Goal: Information Seeking & Learning: Learn about a topic

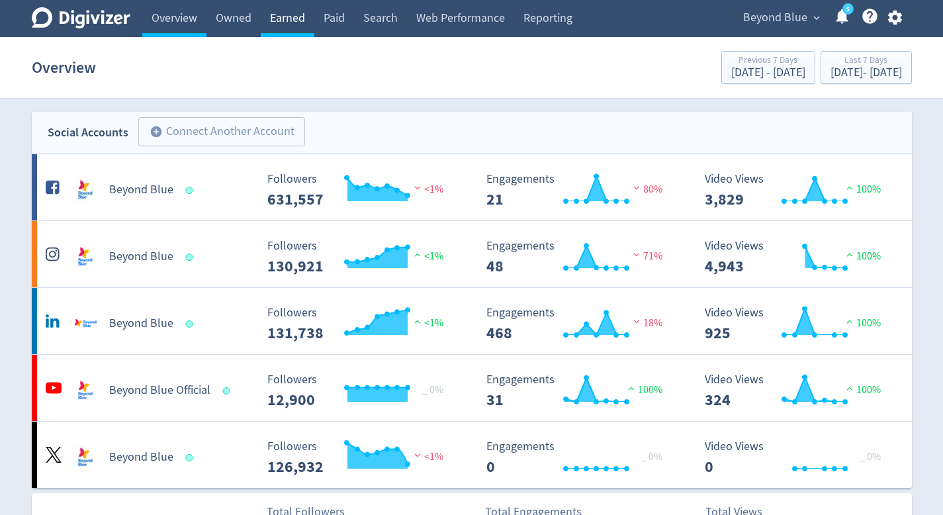
click at [291, 34] on link "Earned" at bounding box center [288, 18] width 54 height 37
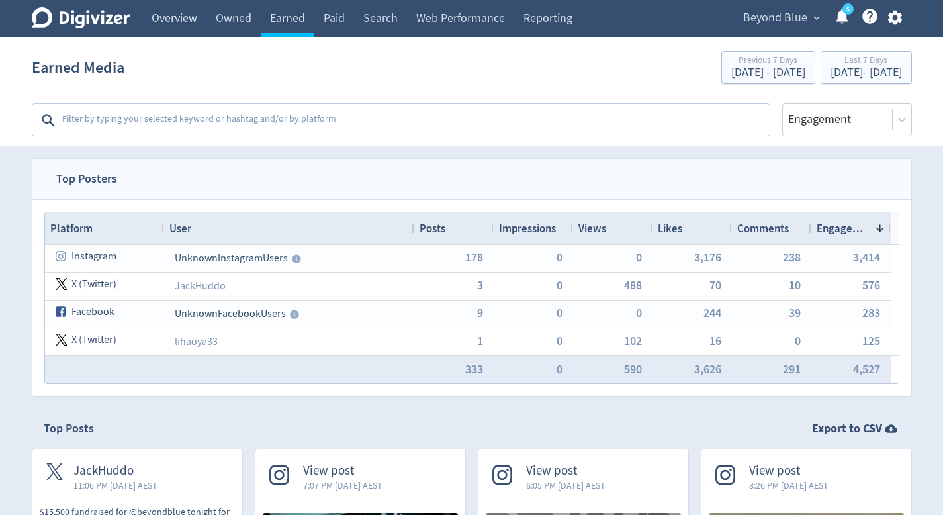
click at [376, 121] on textarea at bounding box center [415, 120] width 708 height 26
click at [246, 120] on textarea at bounding box center [415, 120] width 708 height 26
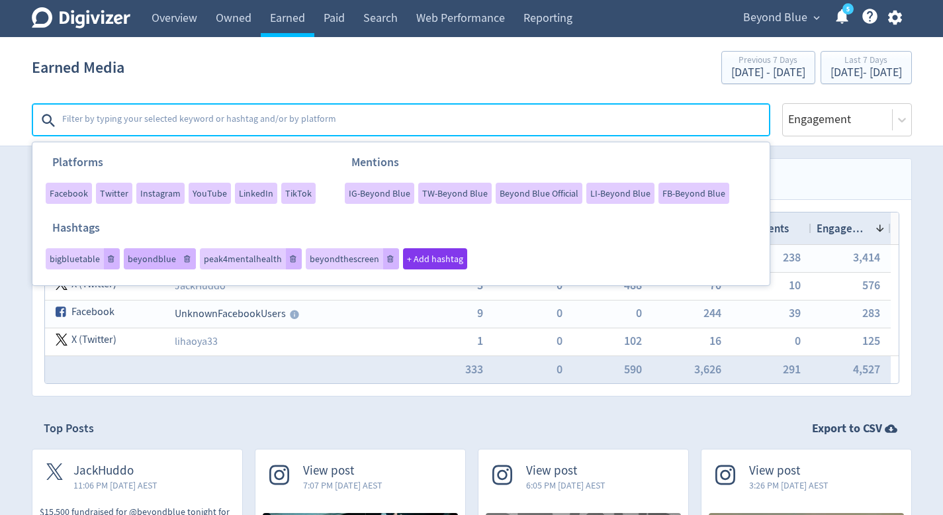
click at [146, 252] on div "beyondblue" at bounding box center [160, 258] width 72 height 21
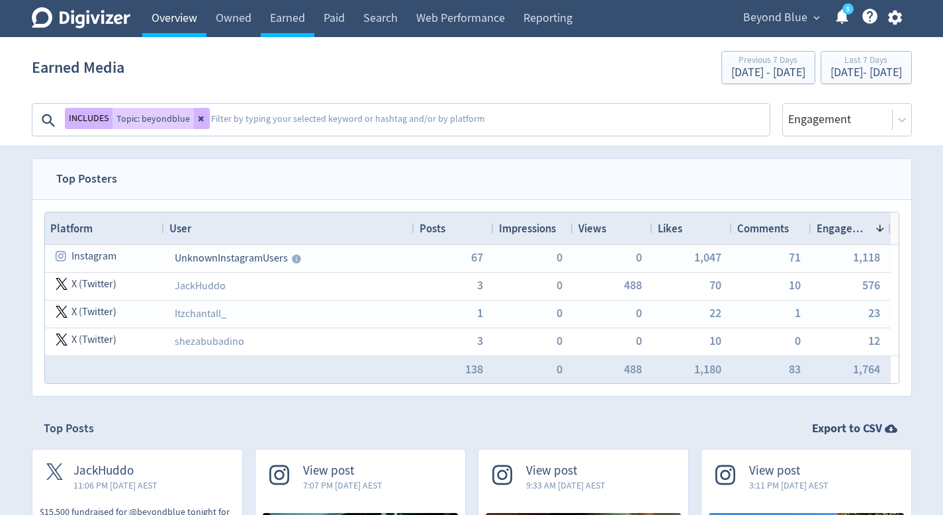
click at [170, 28] on link "Overview" at bounding box center [174, 18] width 64 height 37
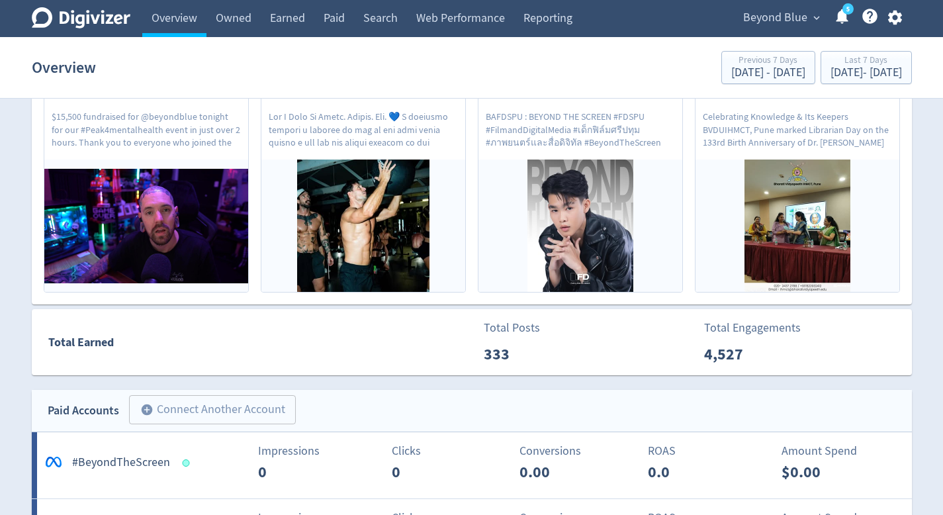
scroll to position [588, 0]
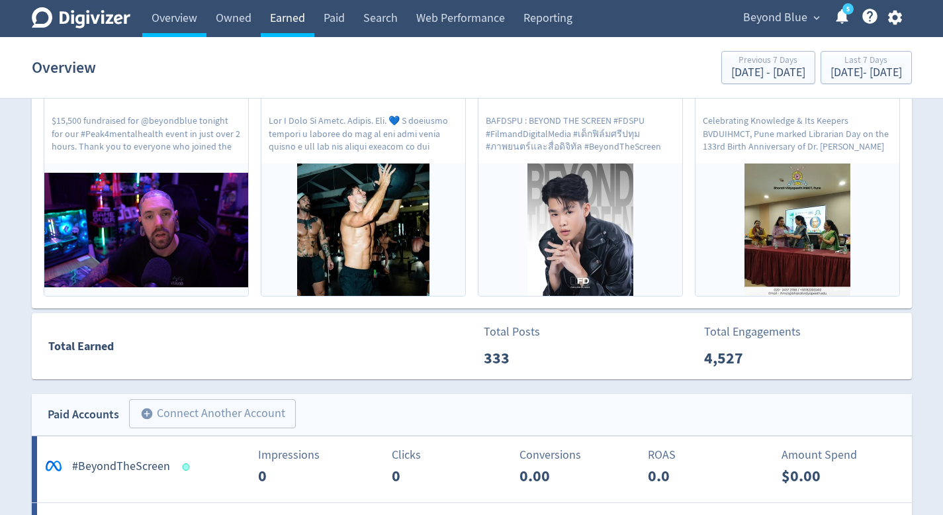
click at [295, 13] on link "Earned" at bounding box center [288, 18] width 54 height 37
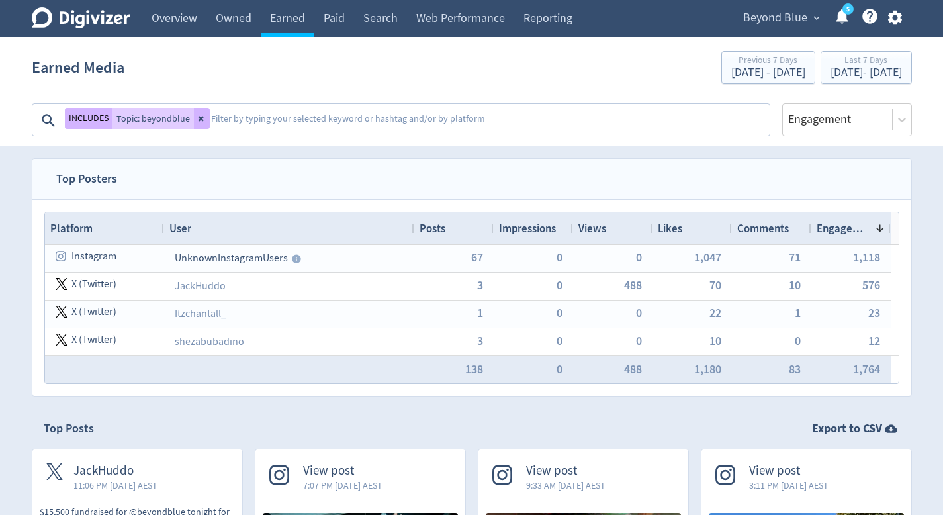
click at [250, 127] on textarea at bounding box center [489, 120] width 559 height 26
click at [151, 118] on span "Topic: beyondblue" at bounding box center [152, 118] width 73 height 9
click at [271, 100] on div "INCLUDES Topic: beyondblue Platforms Facebook Twitter Instagram YouTube LinkedI…" at bounding box center [401, 116] width 739 height 40
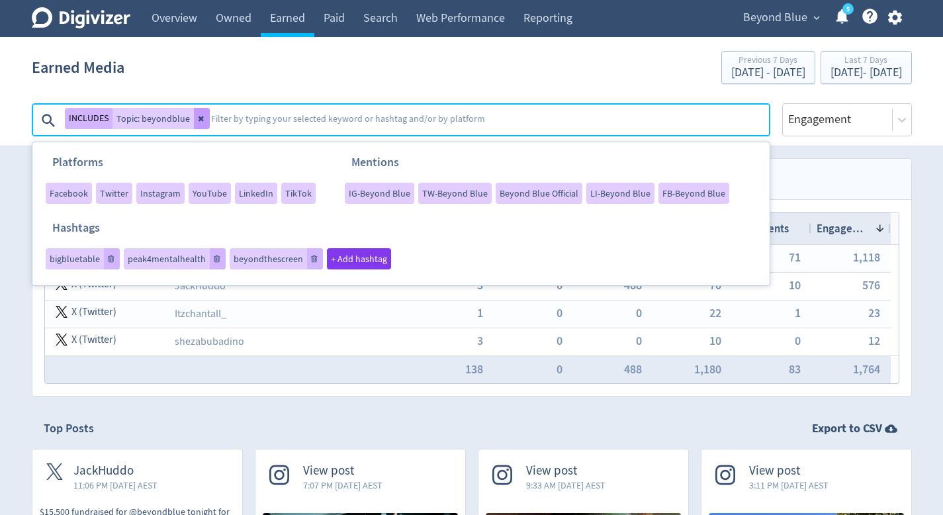
click at [201, 120] on icon at bounding box center [202, 119] width 8 height 8
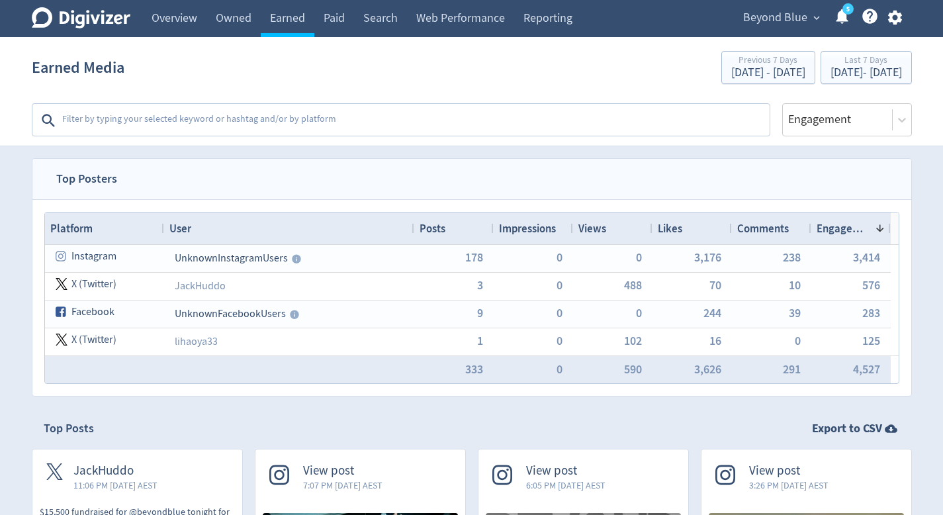
click at [228, 120] on textarea at bounding box center [415, 120] width 708 height 26
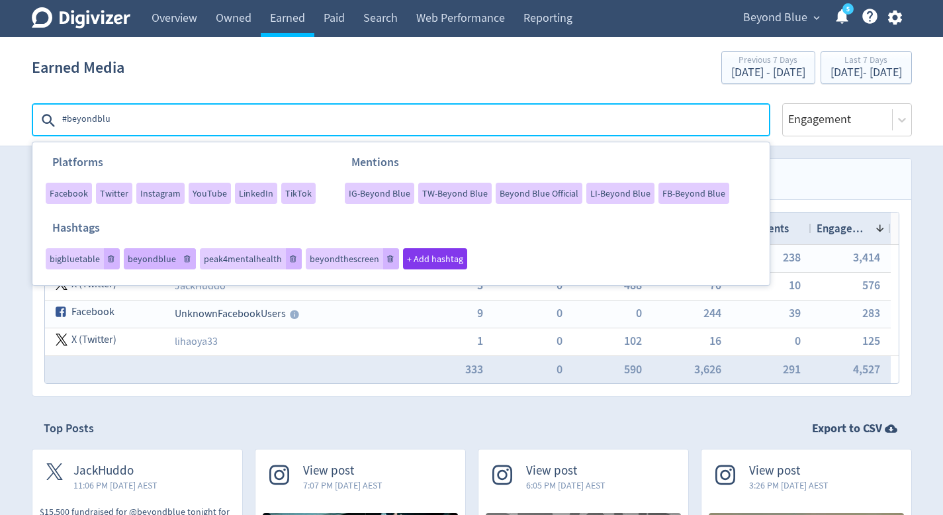
type textarea "#beyondblue"
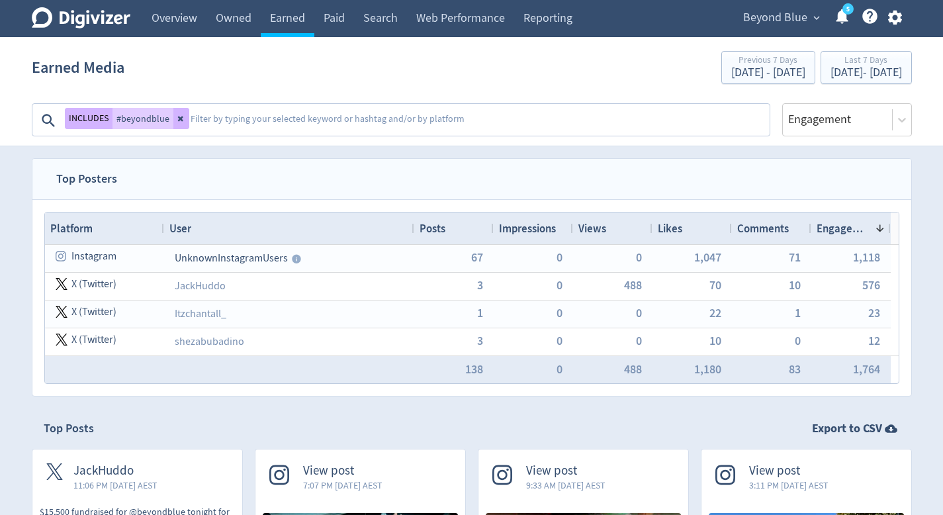
click at [114, 116] on div "INCLUDES #beyondblue" at bounding box center [127, 118] width 124 height 21
click at [194, 119] on textarea at bounding box center [478, 120] width 579 height 26
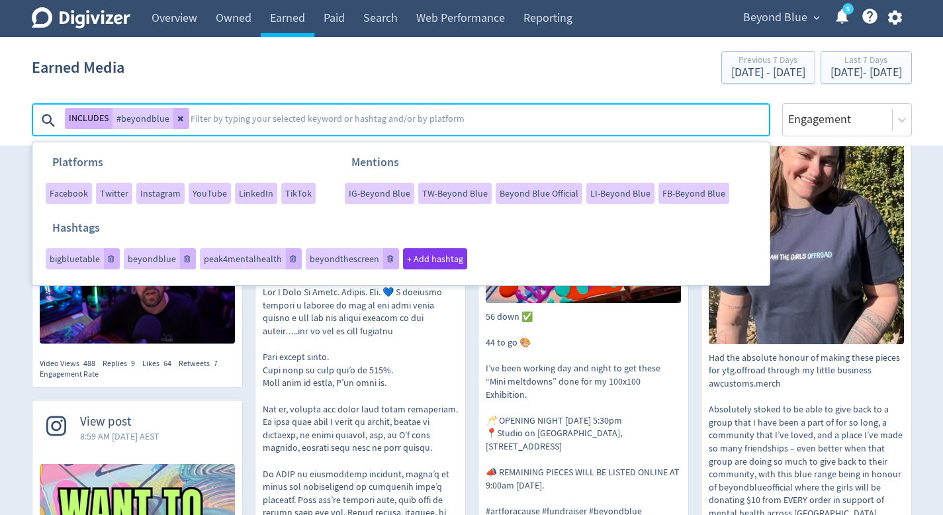
scroll to position [535, 0]
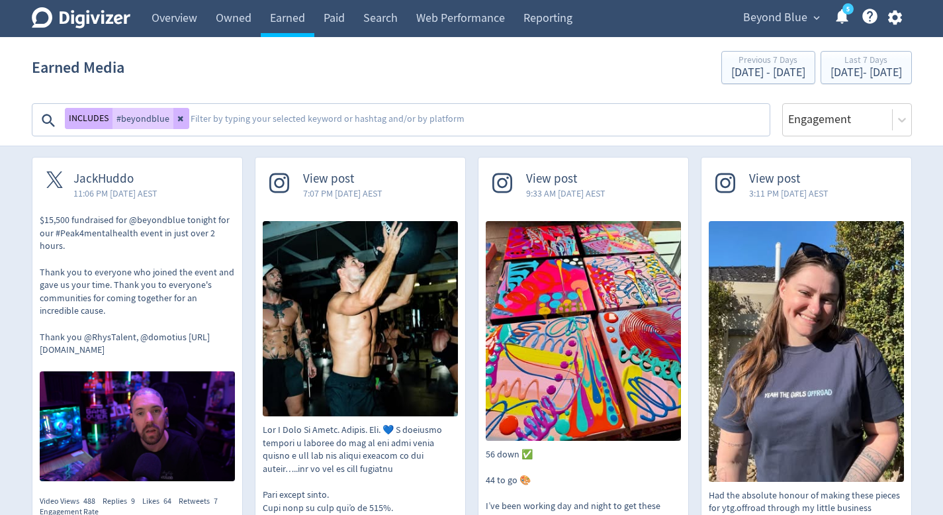
scroll to position [158, 0]
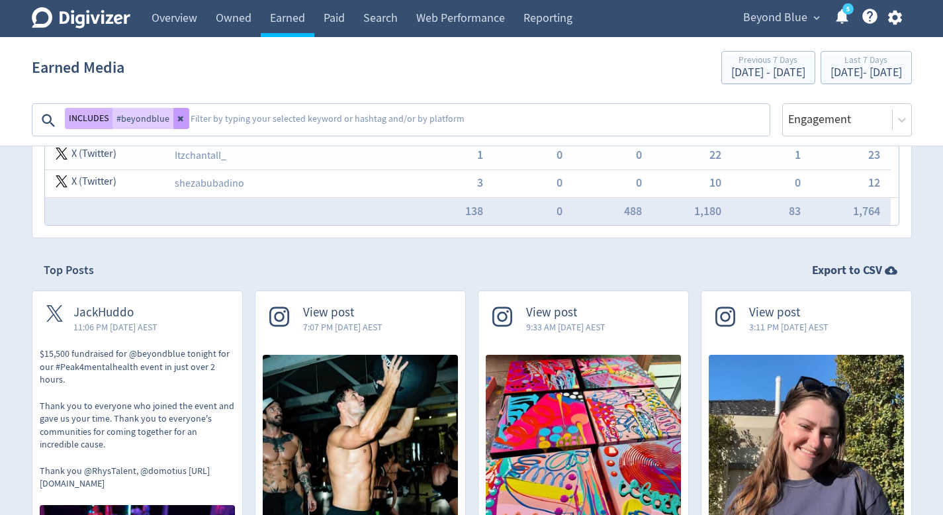
click at [179, 123] on button at bounding box center [181, 118] width 16 height 21
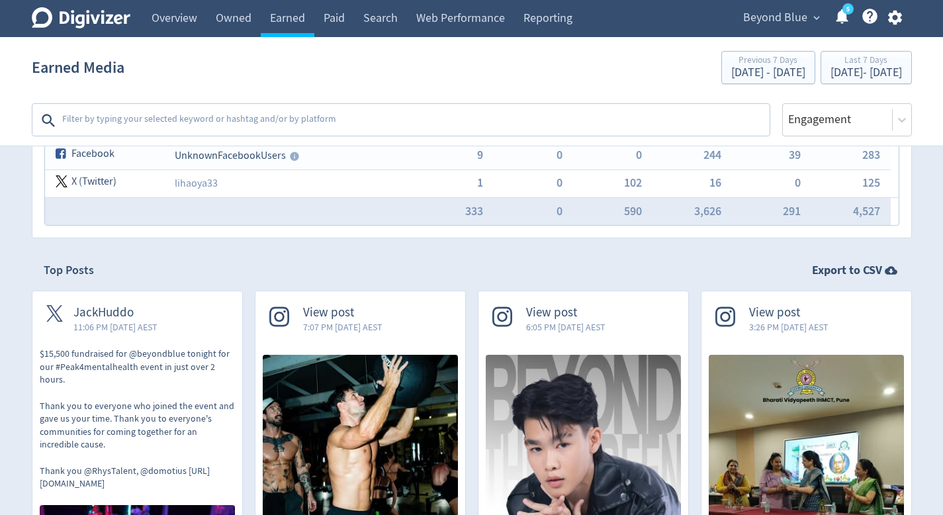
click at [179, 123] on textarea at bounding box center [415, 120] width 708 height 26
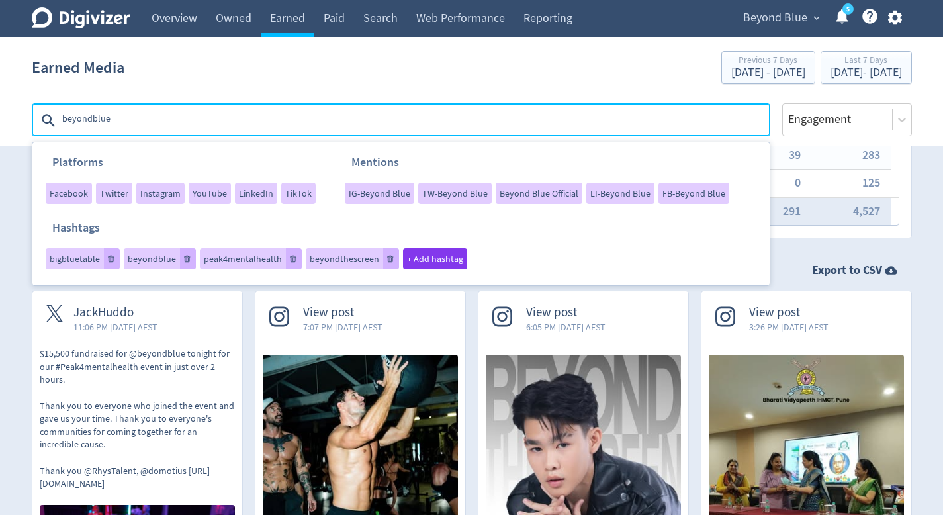
type textarea "beyondblue"
click at [561, 82] on div "Earned Media Previous 7 Days Aug 4, 2025 - Aug 10, 2025 Last 7 Days Aug 11, 202…" at bounding box center [472, 67] width 880 height 42
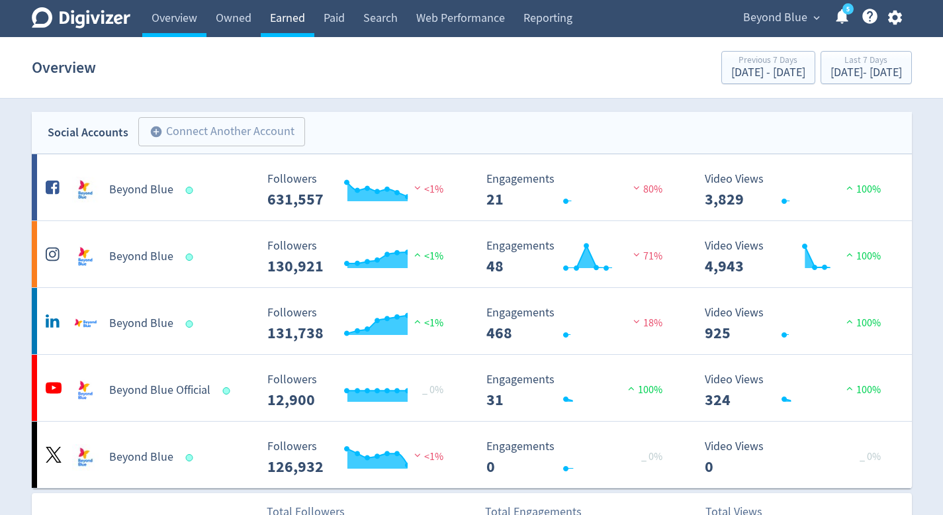
click at [264, 10] on link "Earned" at bounding box center [288, 18] width 54 height 37
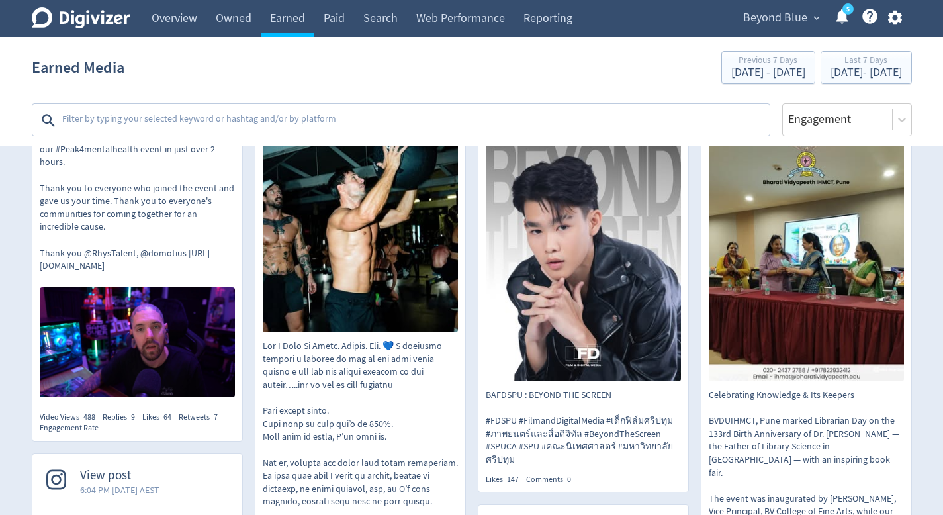
scroll to position [373, 0]
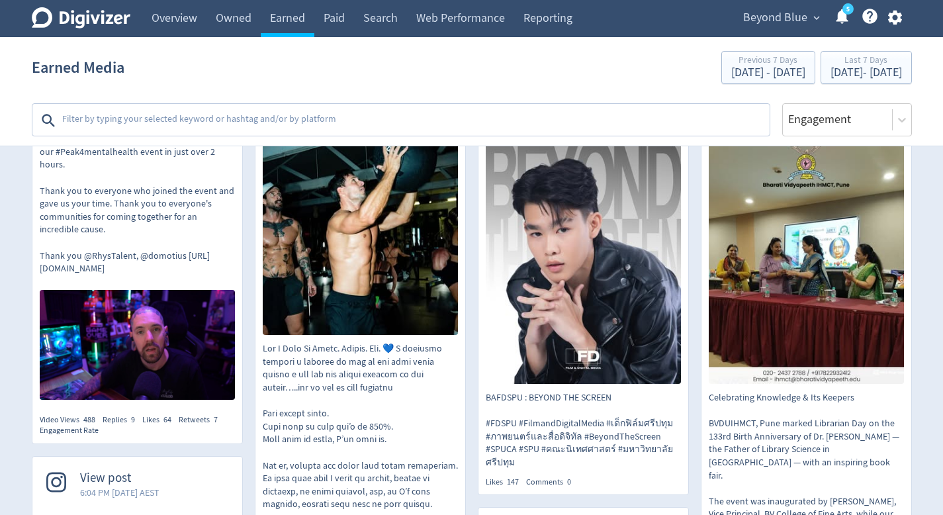
click at [448, 115] on textarea at bounding box center [415, 120] width 708 height 26
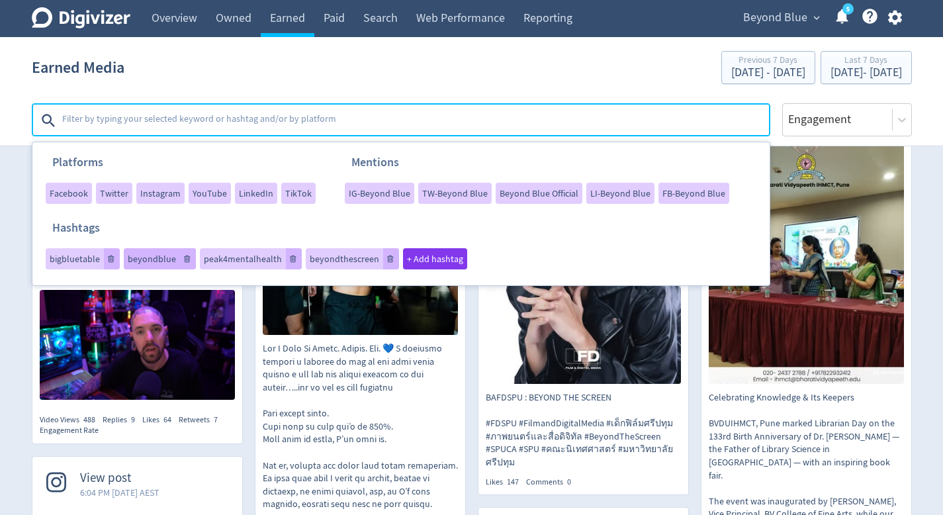
click at [143, 261] on span "beyondblue" at bounding box center [152, 258] width 48 height 9
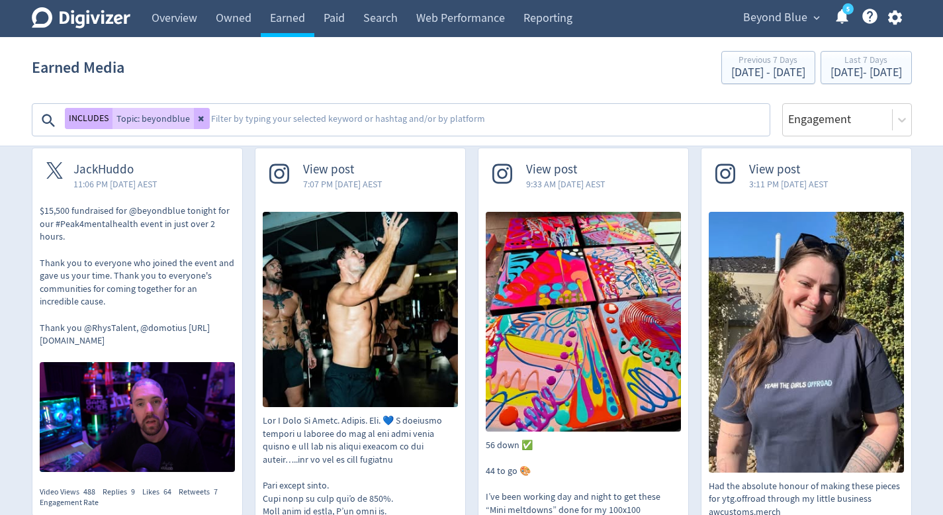
scroll to position [286, 0]
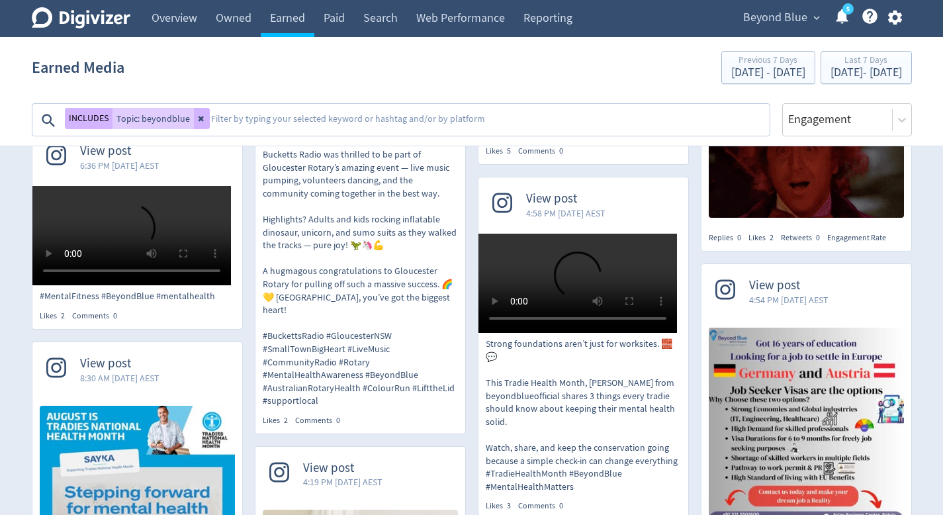
scroll to position [6523, 0]
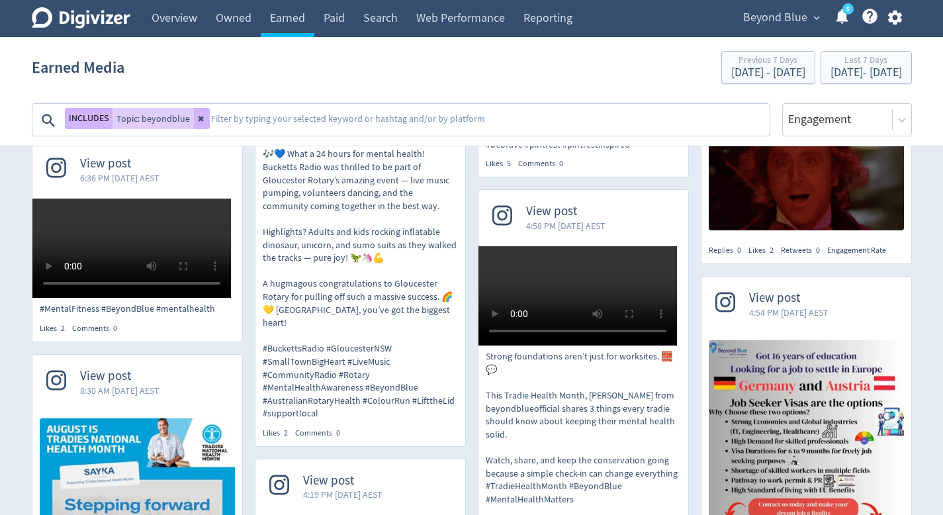
click at [285, 118] on textarea at bounding box center [489, 120] width 559 height 26
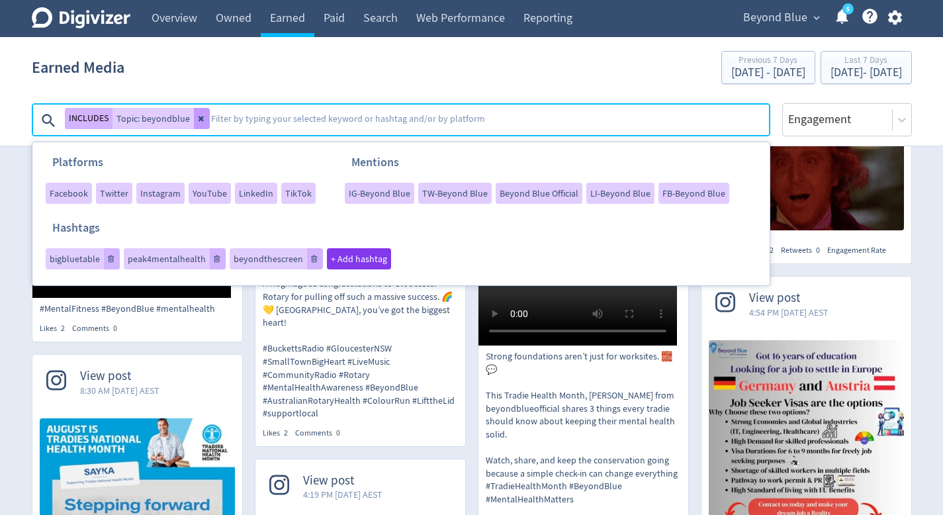
click at [205, 118] on button at bounding box center [202, 118] width 16 height 21
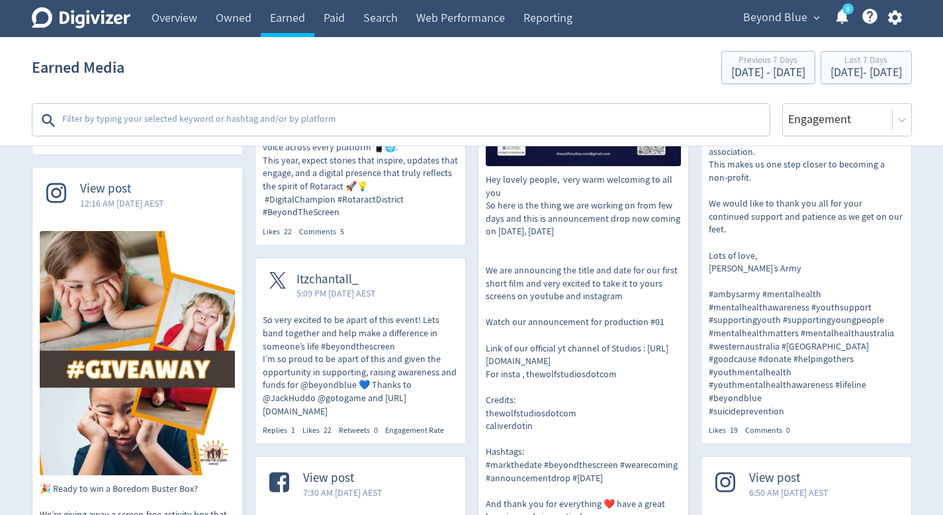
click at [233, 115] on textarea at bounding box center [415, 120] width 708 height 26
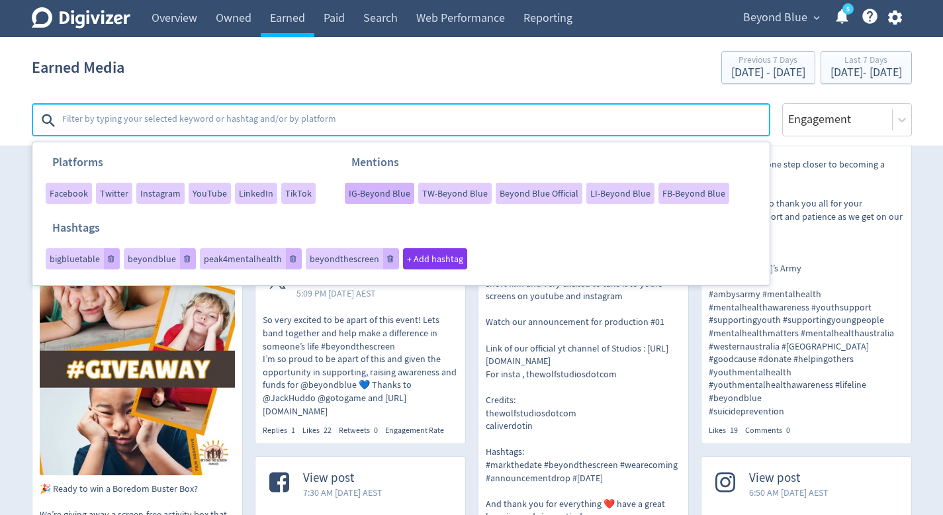
scroll to position [7000, 0]
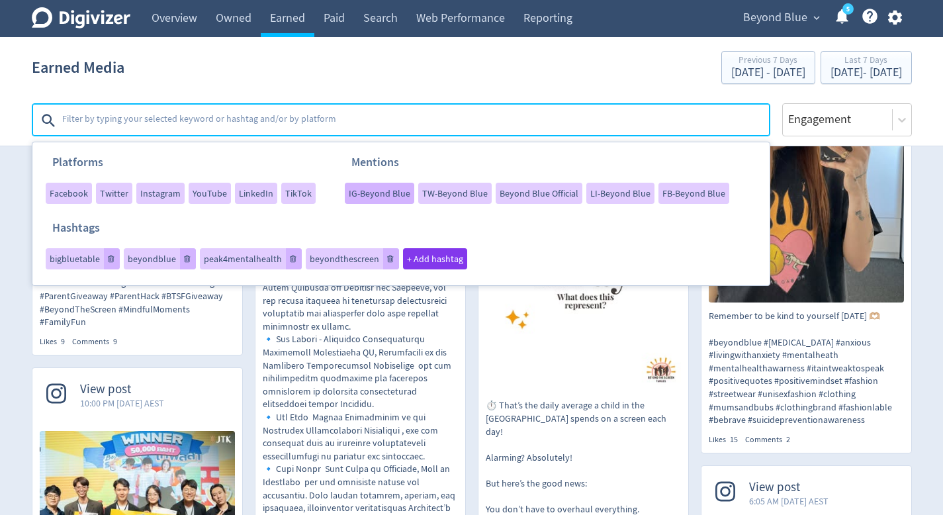
click at [393, 197] on span "IG-Beyond Blue" at bounding box center [380, 193] width 62 height 9
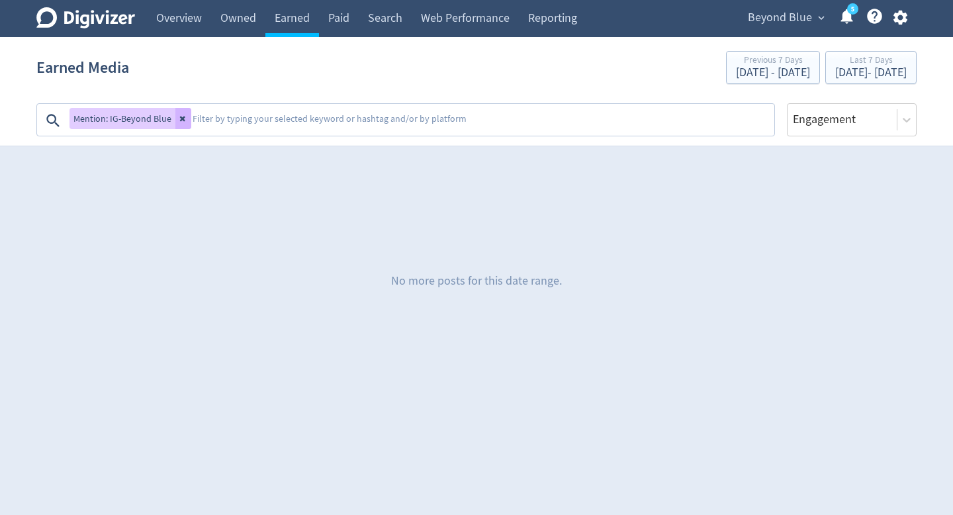
click at [259, 113] on textarea at bounding box center [482, 120] width 582 height 26
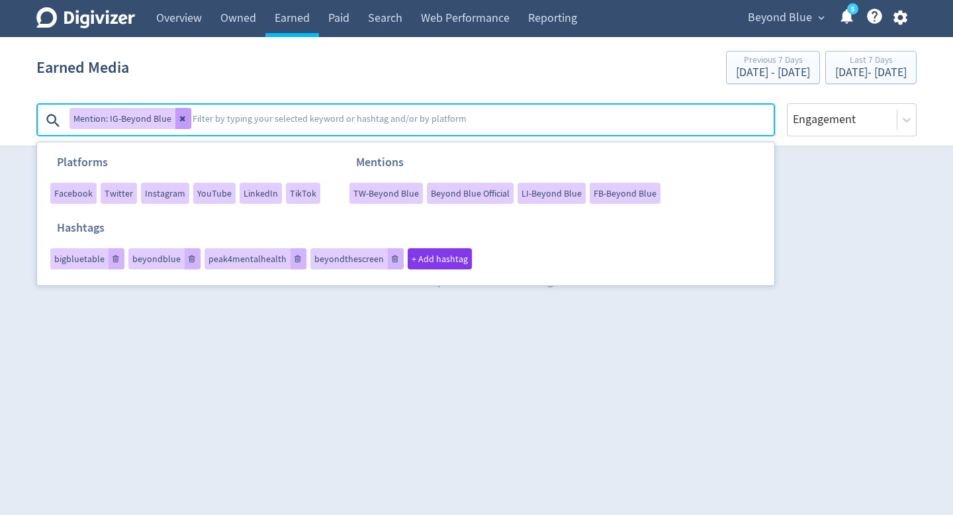
click at [175, 115] on button at bounding box center [183, 118] width 16 height 21
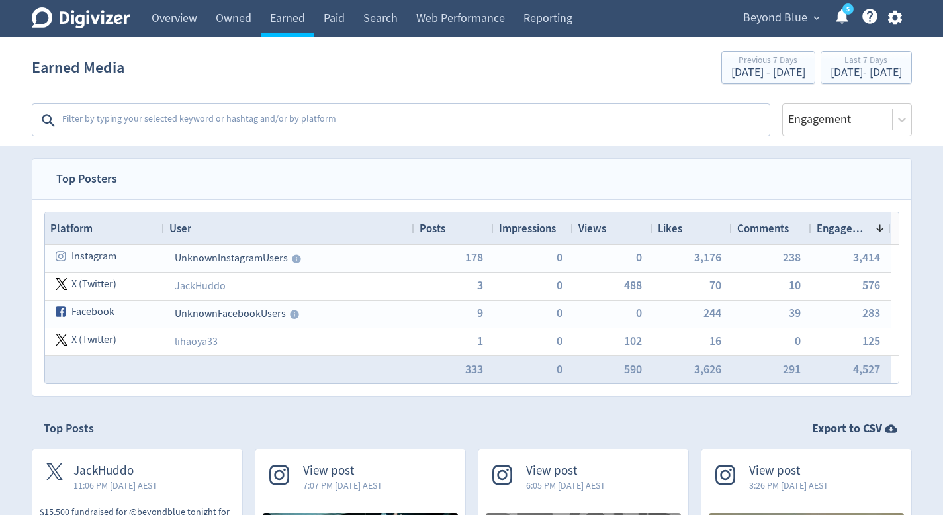
click at [235, 115] on textarea at bounding box center [415, 120] width 708 height 26
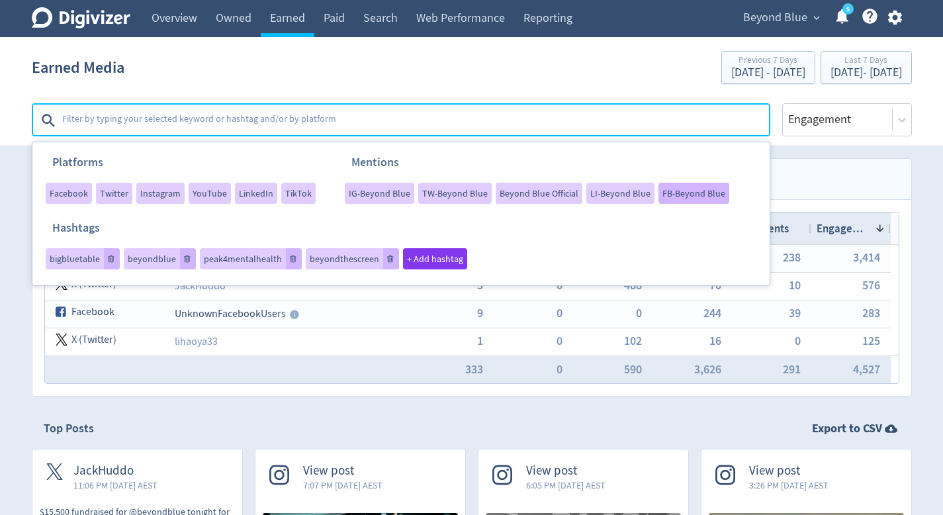
click at [673, 189] on span "FB-Beyond Blue" at bounding box center [694, 193] width 63 height 9
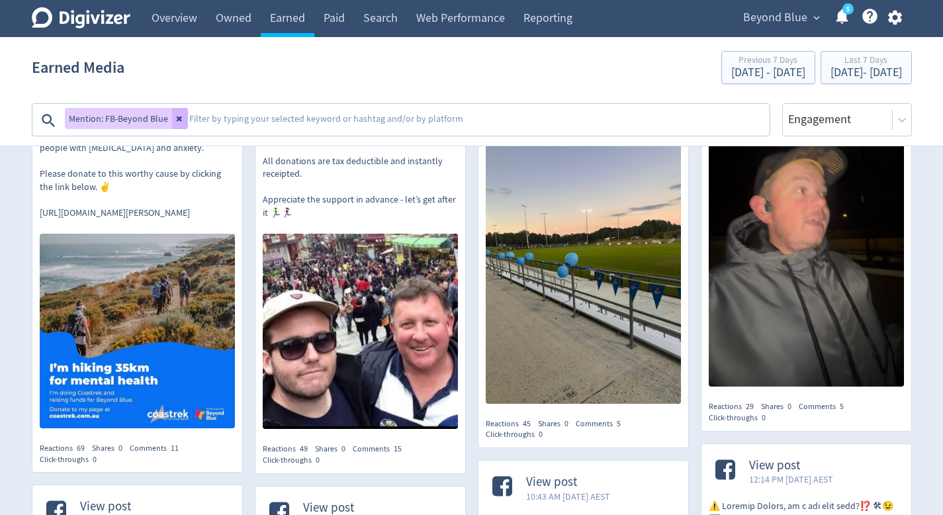
scroll to position [548, 0]
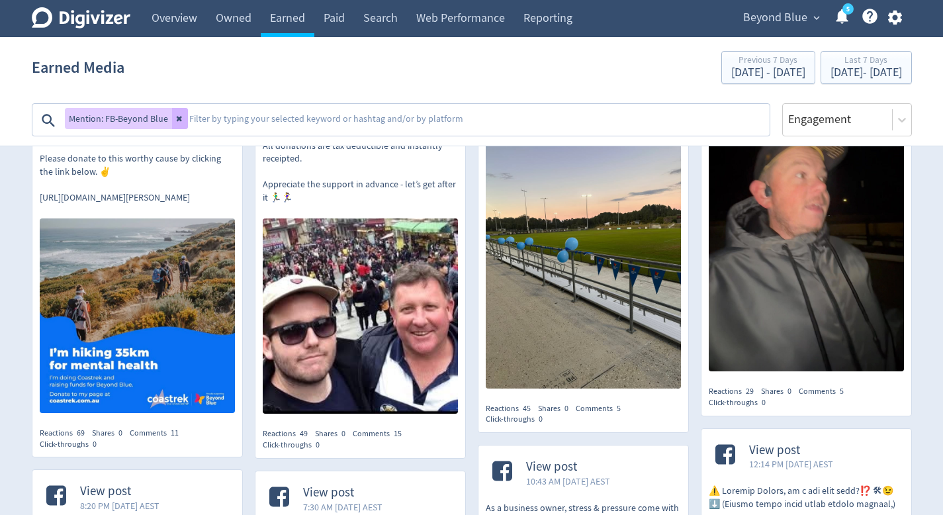
click at [212, 412] on img at bounding box center [137, 315] width 195 height 194
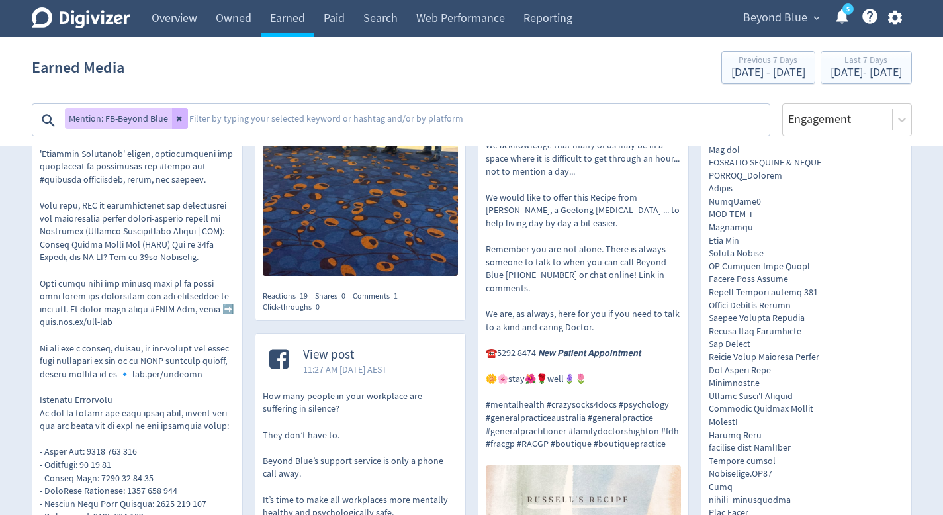
scroll to position [2321, 0]
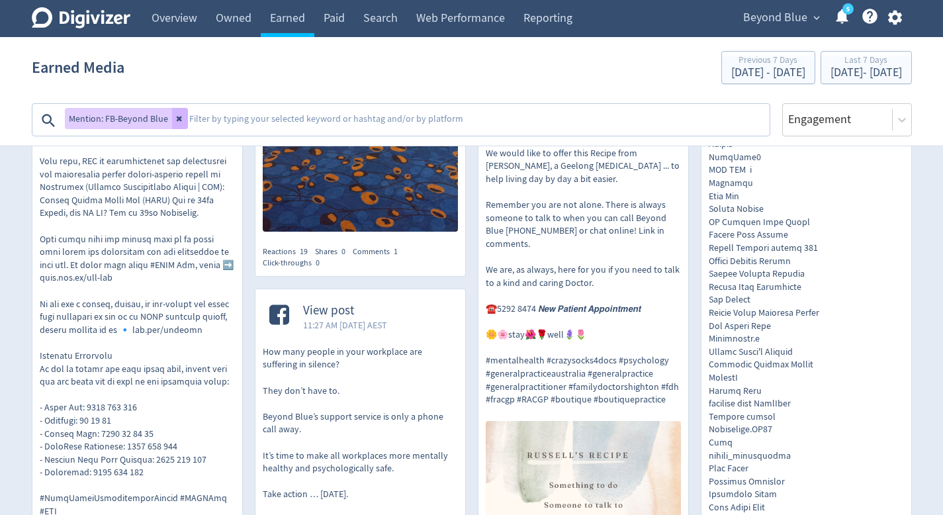
click at [293, 130] on textarea at bounding box center [478, 120] width 581 height 26
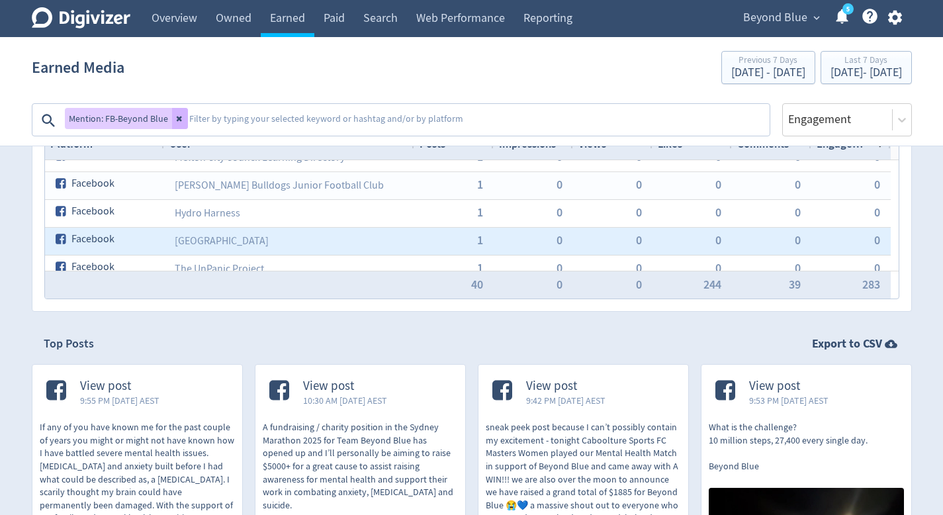
scroll to position [0, 0]
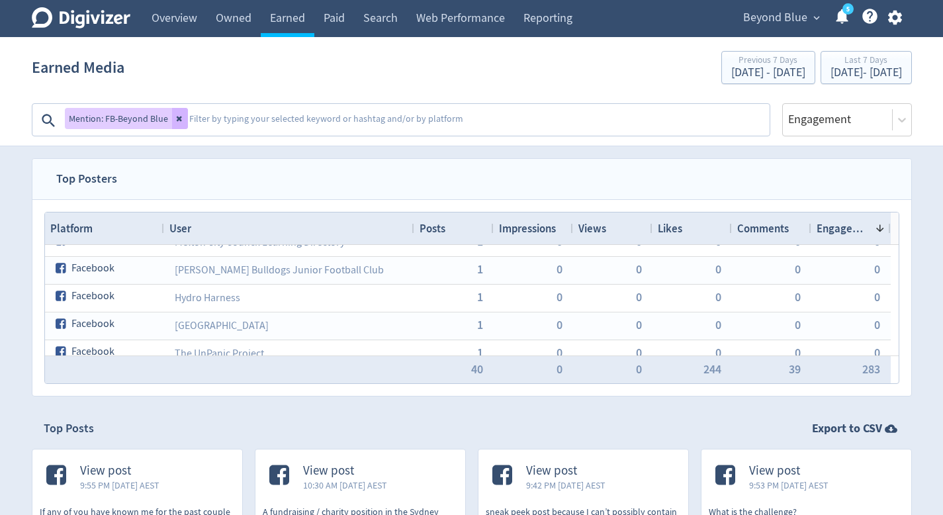
click at [372, 125] on textarea at bounding box center [478, 120] width 581 height 26
